Goal: Task Accomplishment & Management: Complete application form

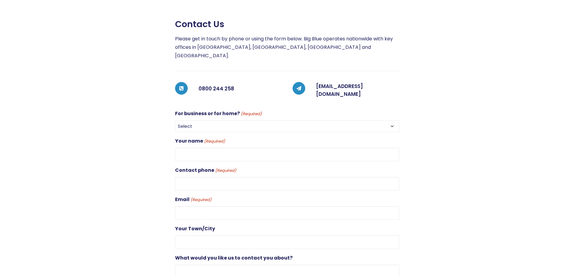
select select "For Business"
click at [175, 120] on select "Select For Business For Home" at bounding box center [287, 126] width 224 height 12
click at [201, 148] on input "Your name (Required)" at bounding box center [287, 155] width 224 height 14
type input "[PERSON_NAME]"
drag, startPoint x: 205, startPoint y: 171, endPoint x: 200, endPoint y: 174, distance: 5.9
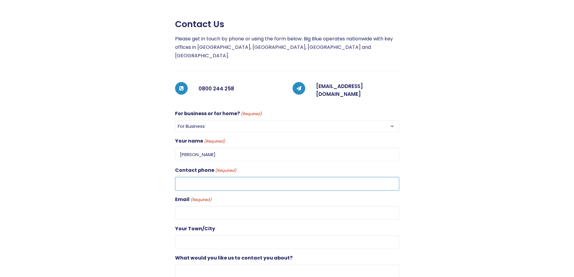
click at [202, 177] on input "Contact phone (Required)" at bounding box center [287, 184] width 224 height 14
type input "0212401815"
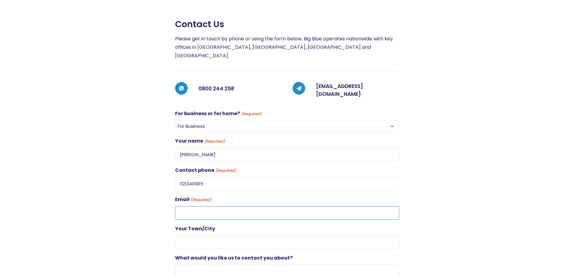
click at [188, 206] on input "Email (Required)" at bounding box center [287, 213] width 224 height 14
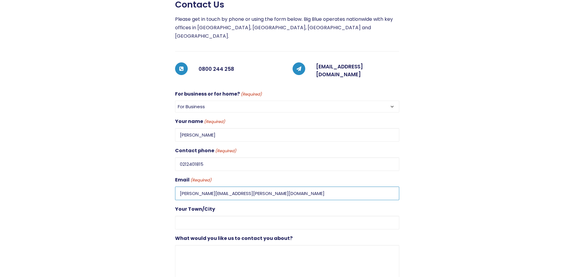
scroll to position [181, 0]
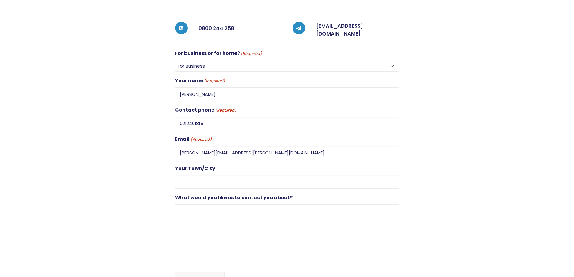
type input "Pavan.parappa@downer.co.nz"
click at [189, 175] on input "Your Town/City" at bounding box center [287, 182] width 224 height 14
drag, startPoint x: 231, startPoint y: 175, endPoint x: 134, endPoint y: 176, distance: 97.0
click at [134, 176] on div "Contact us Please get in touch by phone or using the form below. Big Blue opera…" at bounding box center [282, 126] width 470 height 334
type input "Auckland- Piha"
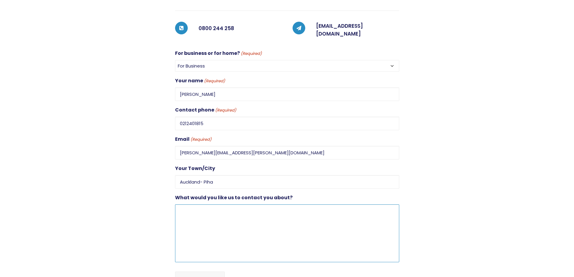
click at [276, 214] on textarea "What would you like us to contact you about?" at bounding box center [287, 233] width 224 height 58
type textarea "Can i get a water cooler and few bottles for 75 Piha rd please.- rental"
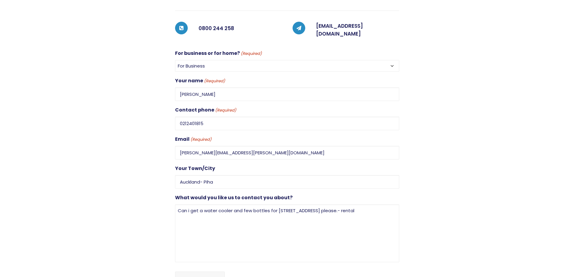
click at [196, 272] on input "Enquire Now" at bounding box center [200, 279] width 50 height 14
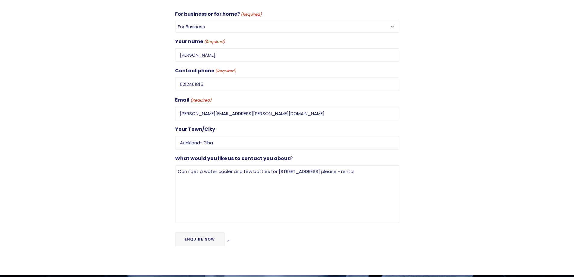
scroll to position [362, 0]
